Goal: Task Accomplishment & Management: Use online tool/utility

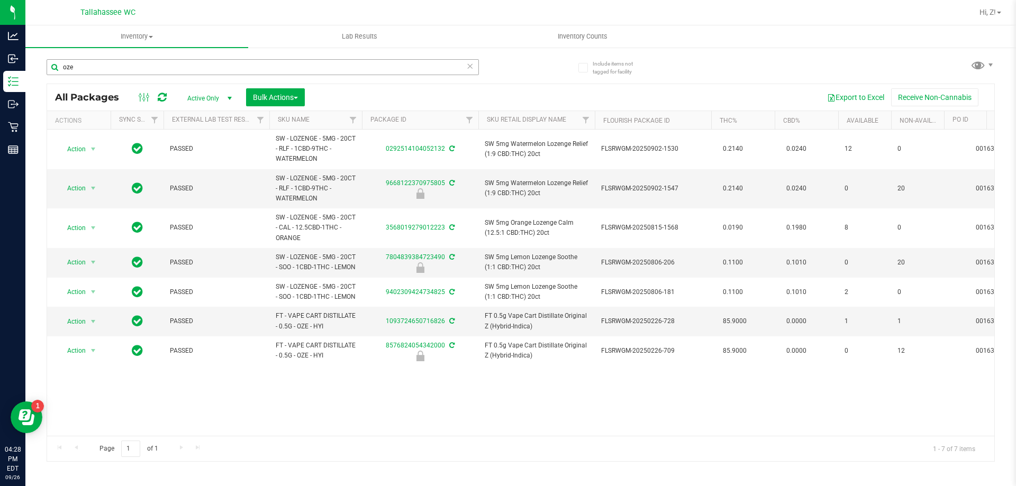
click at [124, 70] on input "oze" at bounding box center [263, 67] width 432 height 16
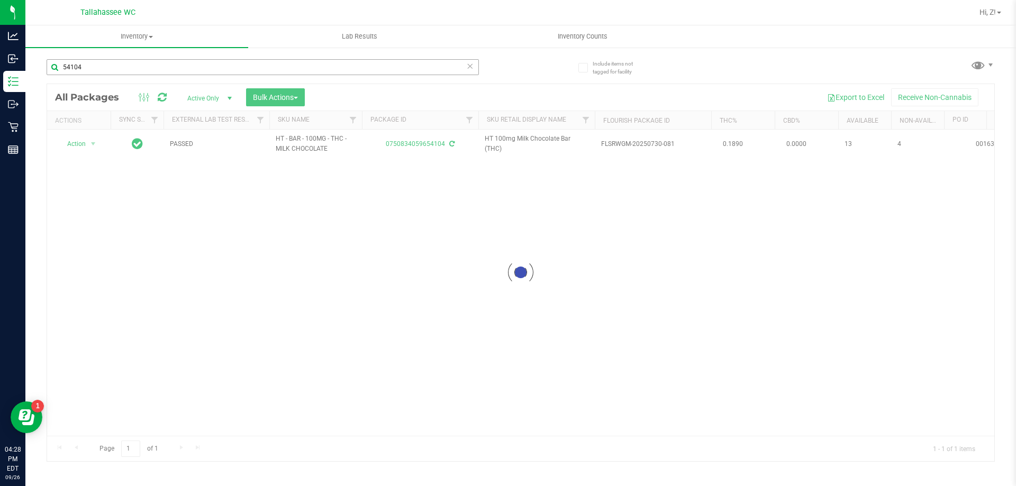
click at [98, 68] on input "54104" at bounding box center [263, 67] width 432 height 16
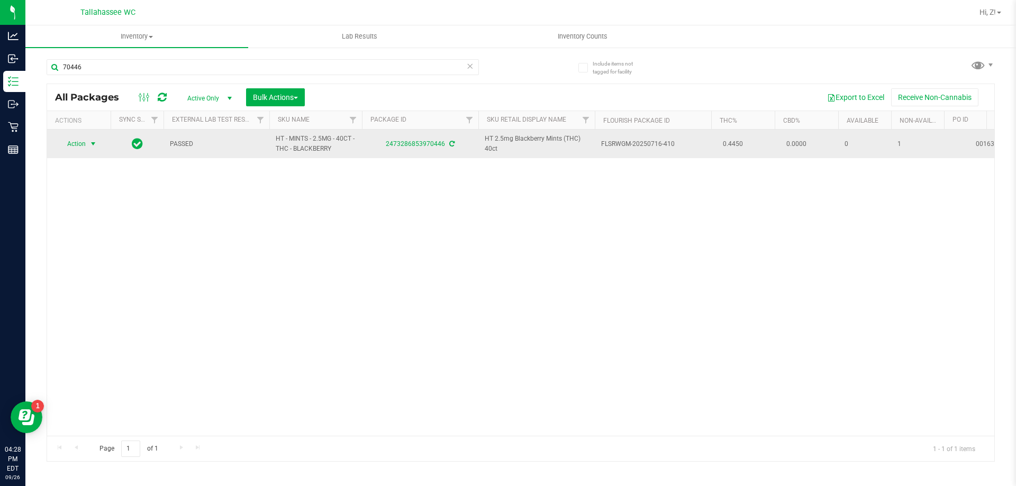
click at [65, 144] on span "Action" at bounding box center [72, 143] width 29 height 15
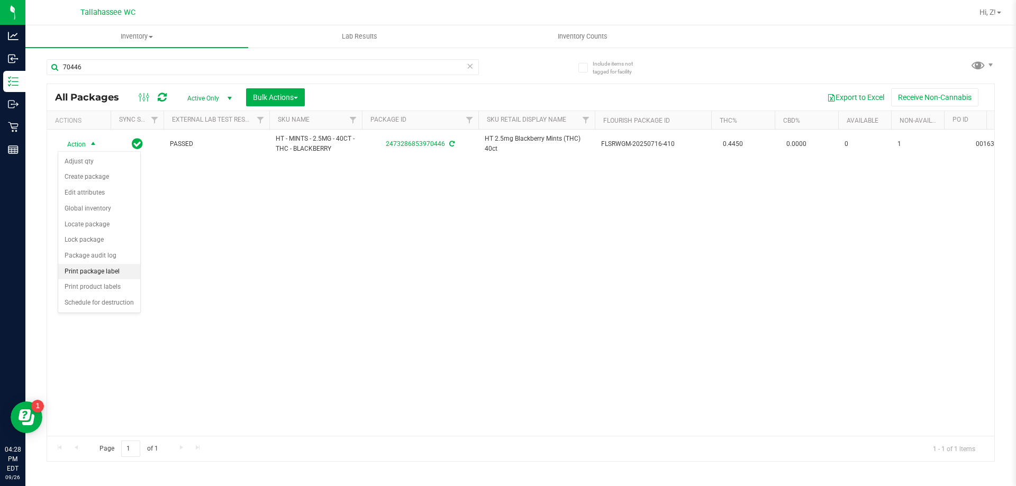
click at [100, 272] on li "Print package label" at bounding box center [99, 272] width 82 height 16
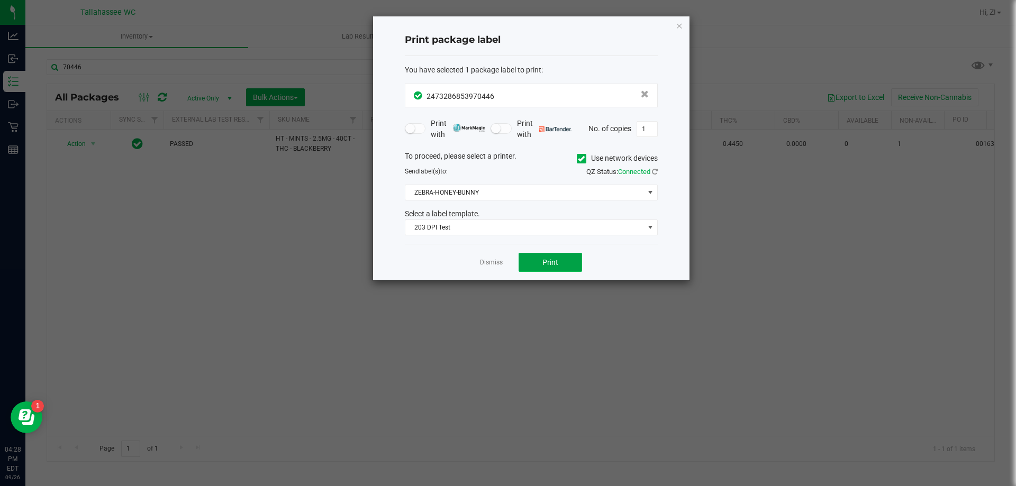
click at [556, 263] on span "Print" at bounding box center [550, 262] width 16 height 8
click at [673, 22] on div "Print package label You have selected 1 package label to print : 24732868539704…" at bounding box center [531, 148] width 316 height 264
click at [676, 24] on icon "button" at bounding box center [678, 25] width 7 height 13
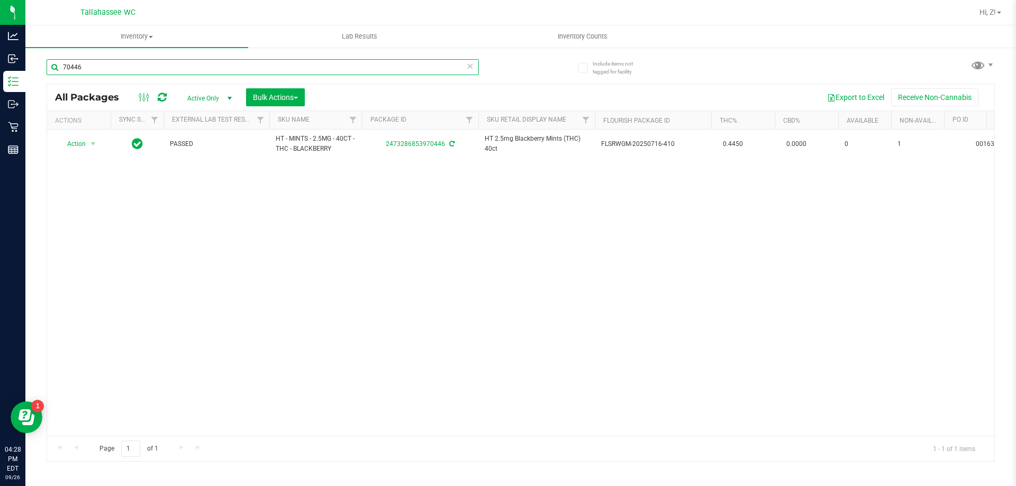
click at [127, 62] on input "70446" at bounding box center [263, 67] width 432 height 16
click at [122, 66] on input "46819" at bounding box center [263, 67] width 432 height 16
click at [158, 66] on input "54038" at bounding box center [263, 67] width 432 height 16
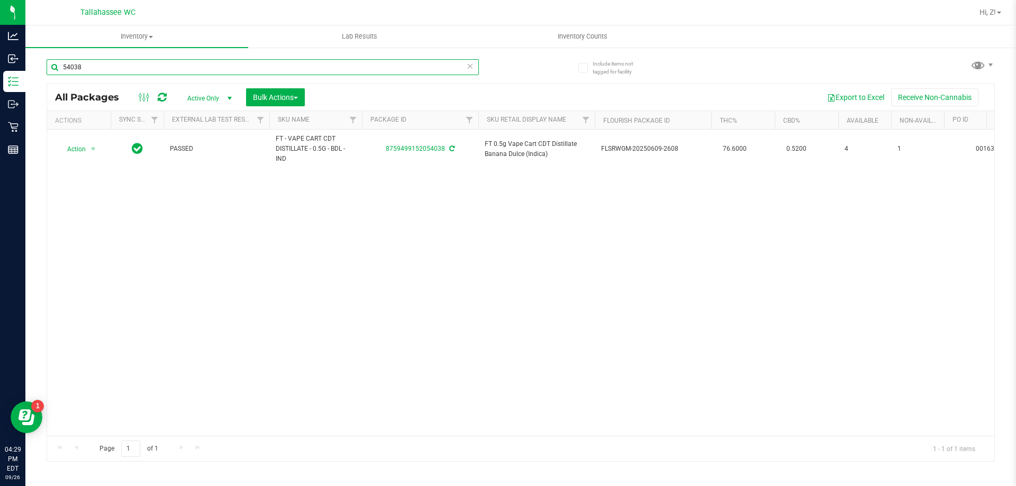
click at [158, 66] on input "54038" at bounding box center [263, 67] width 432 height 16
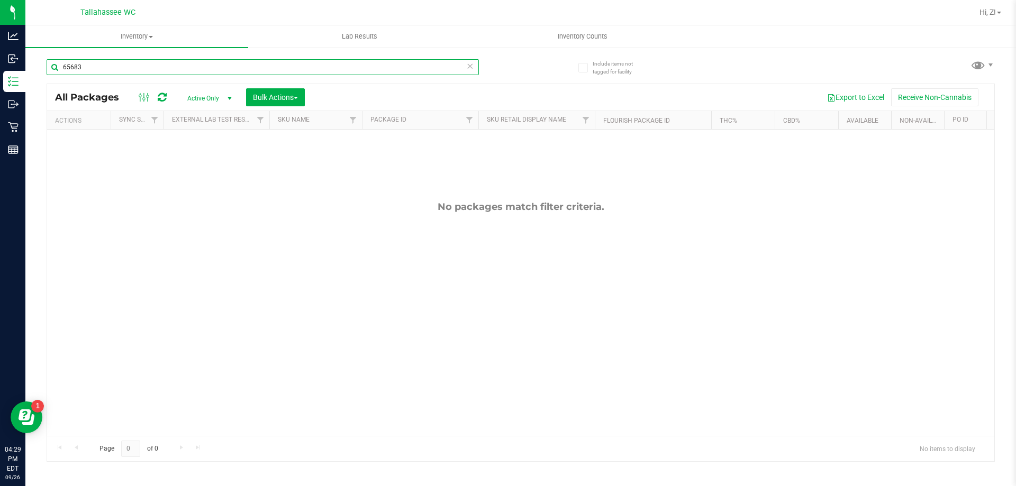
type input "65683"
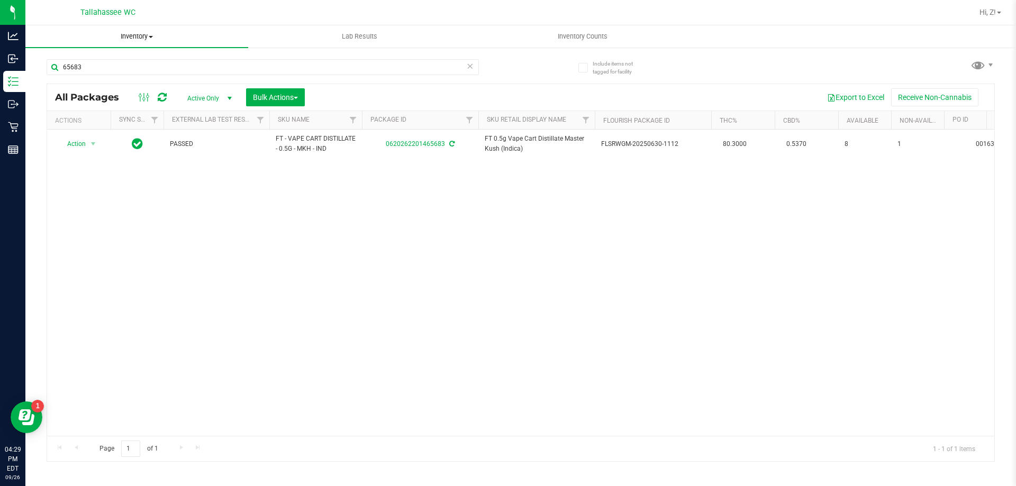
click at [153, 35] on span "Inventory" at bounding box center [136, 37] width 223 height 10
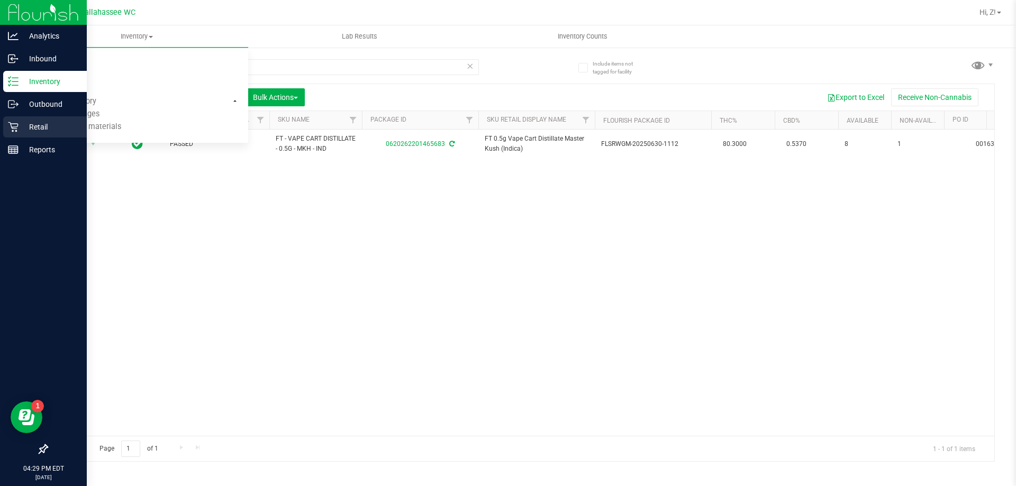
click at [29, 123] on p "Retail" at bounding box center [50, 127] width 63 height 13
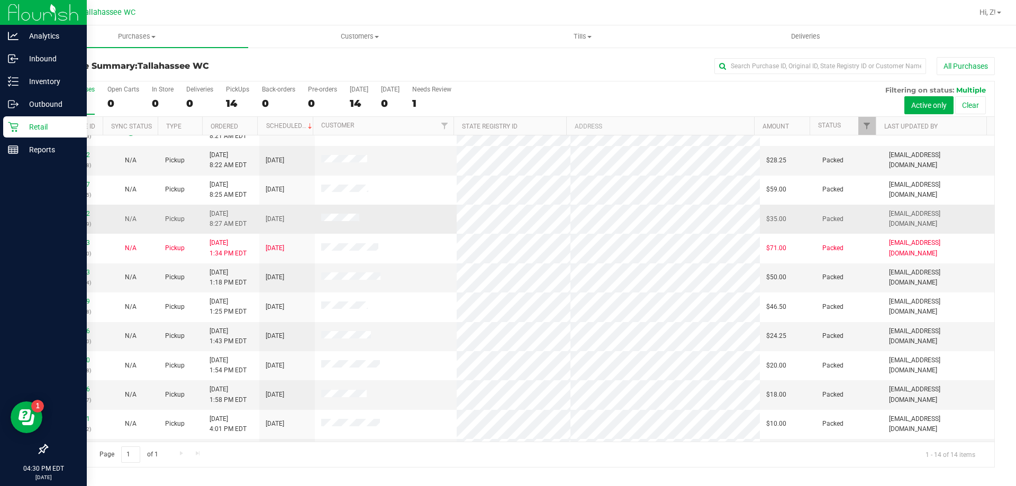
scroll to position [104, 0]
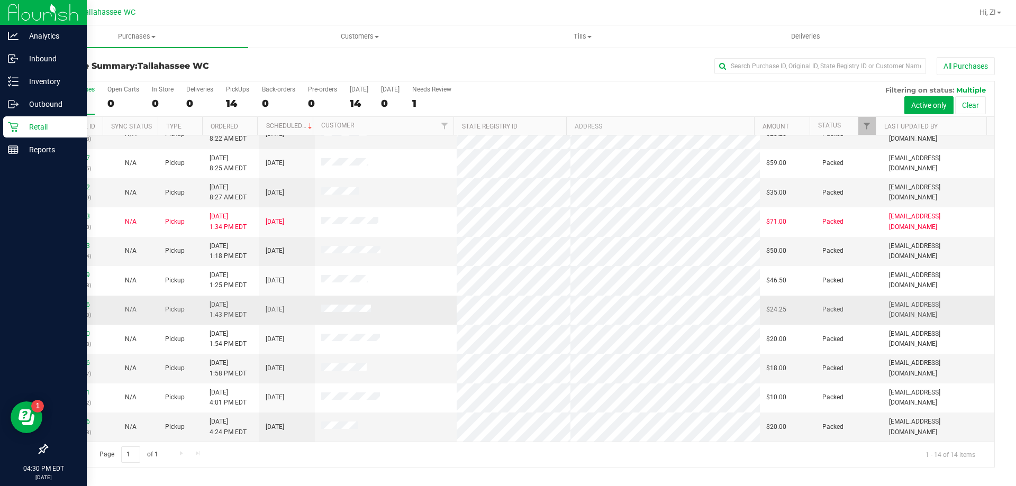
click at [80, 307] on link "12009216" at bounding box center [75, 304] width 30 height 7
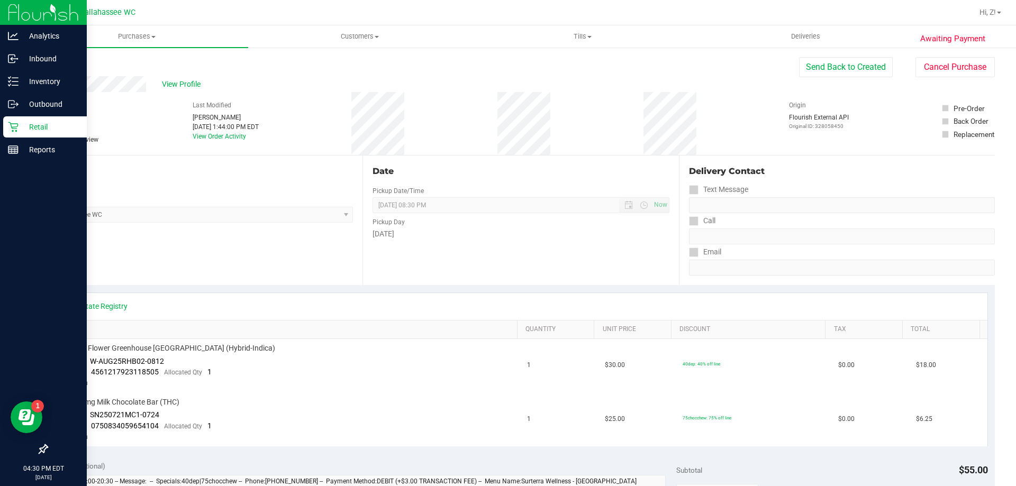
click at [57, 65] on link "Back" at bounding box center [55, 63] width 16 height 7
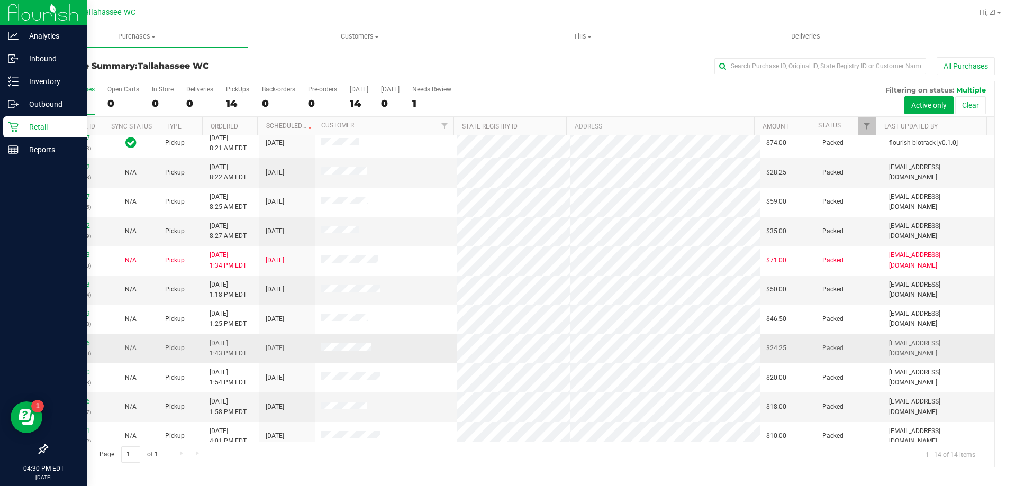
scroll to position [104, 0]
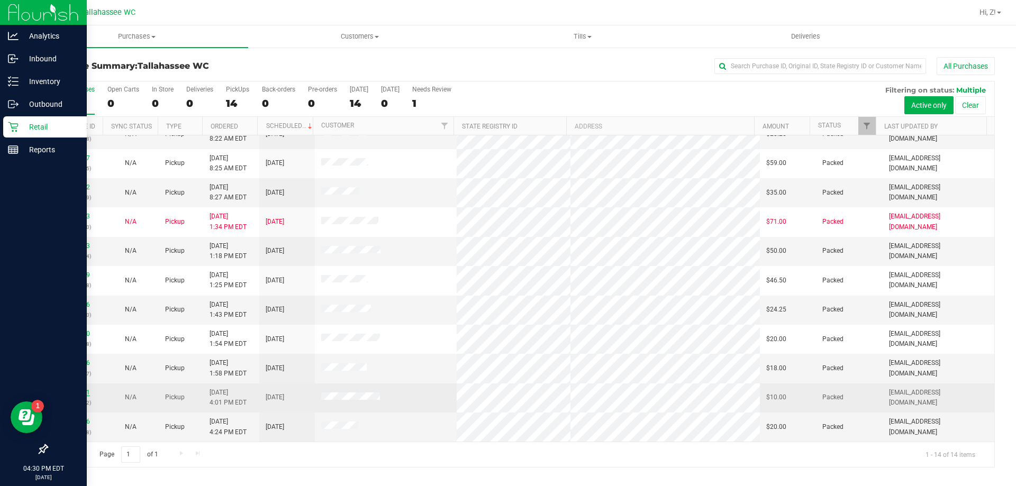
click at [77, 394] on link "12010361" at bounding box center [75, 392] width 30 height 7
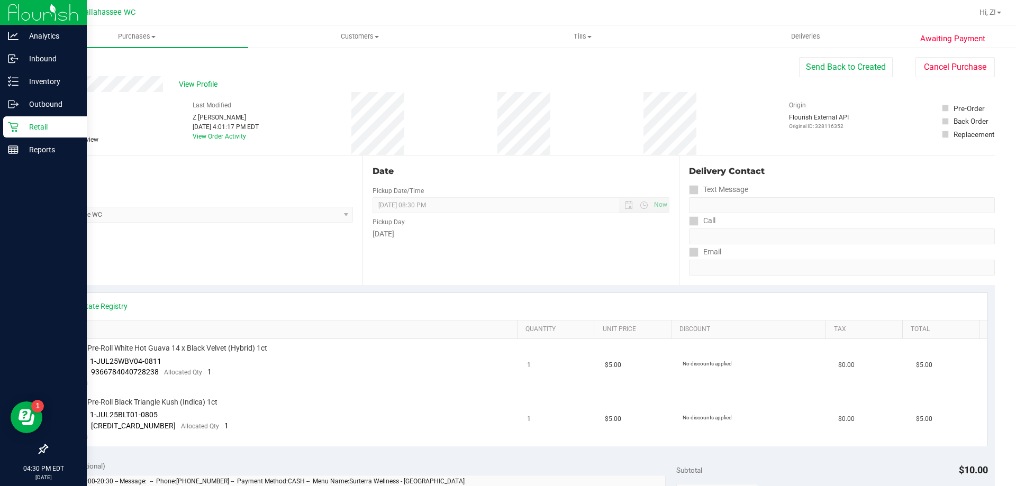
click at [59, 63] on link "Back" at bounding box center [55, 63] width 16 height 7
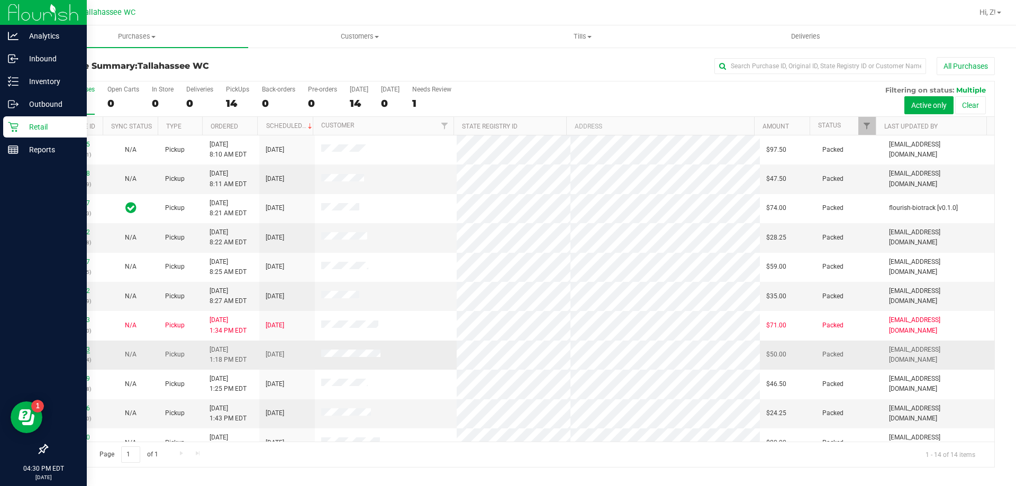
click at [72, 351] on link "12008983" at bounding box center [75, 349] width 30 height 7
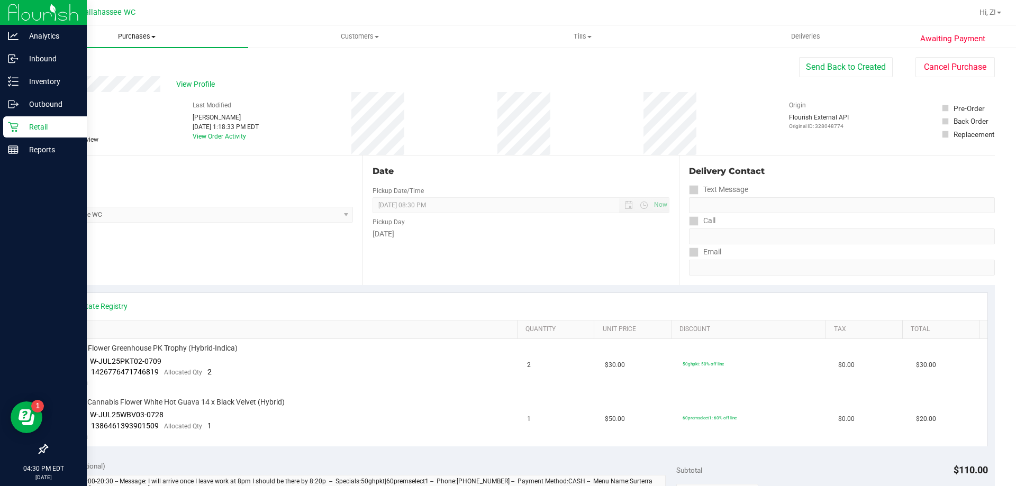
click at [141, 32] on span "Purchases" at bounding box center [136, 37] width 223 height 10
click at [68, 71] on li "Fulfillment" at bounding box center [136, 76] width 223 height 13
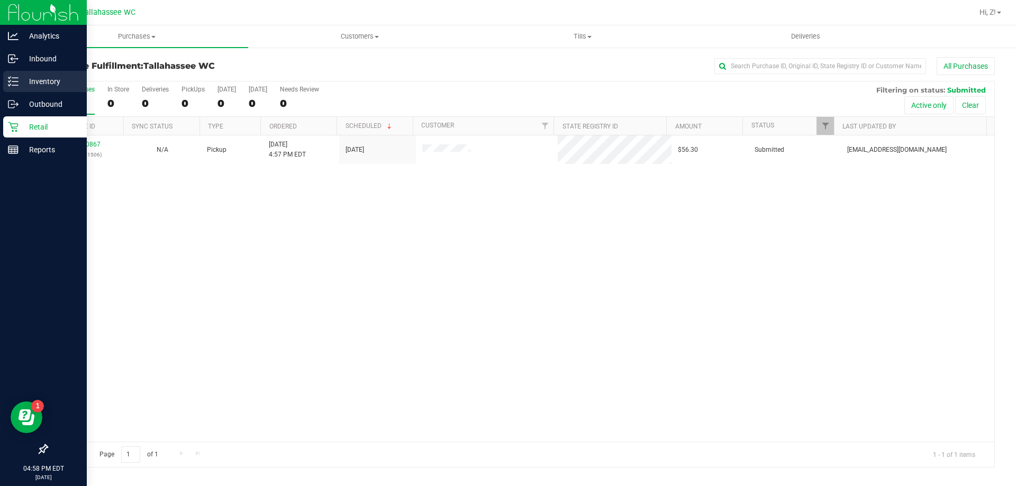
click at [24, 78] on p "Inventory" at bounding box center [50, 81] width 63 height 13
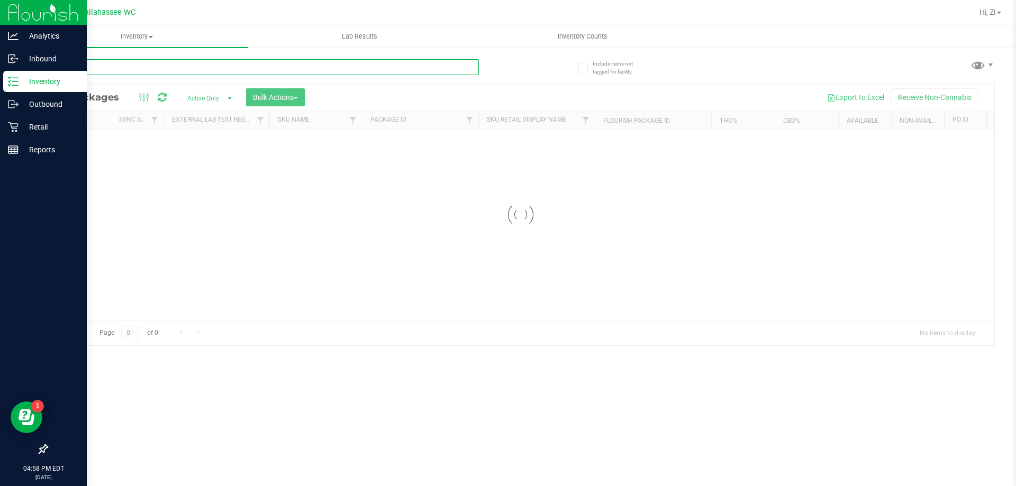
click at [127, 61] on input "text" at bounding box center [263, 67] width 432 height 16
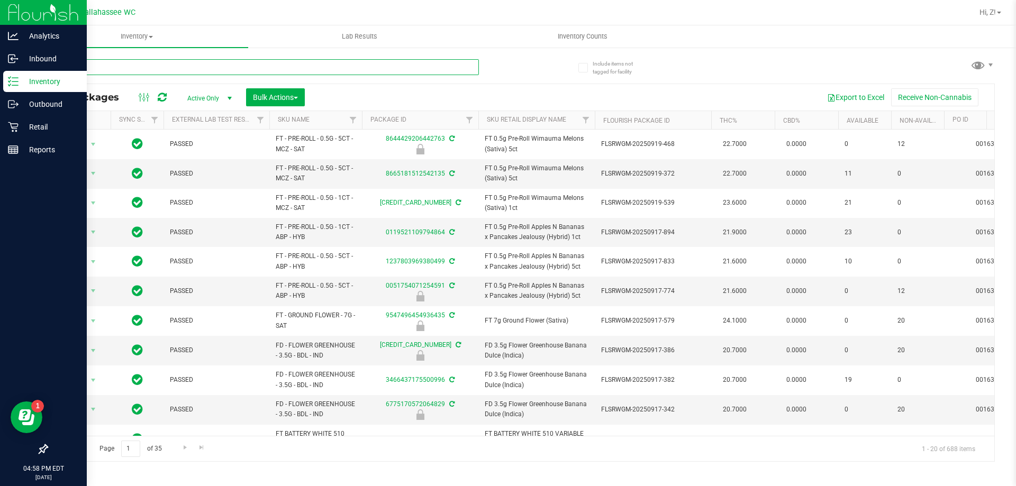
type input "pkt"
